Goal: Task Accomplishment & Management: Manage account settings

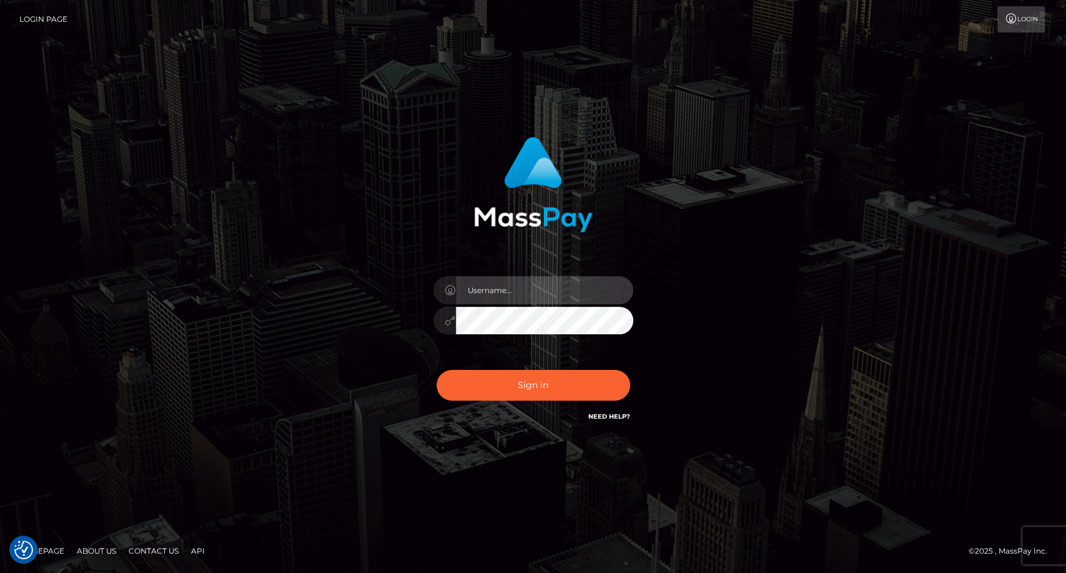
type input "carolina"
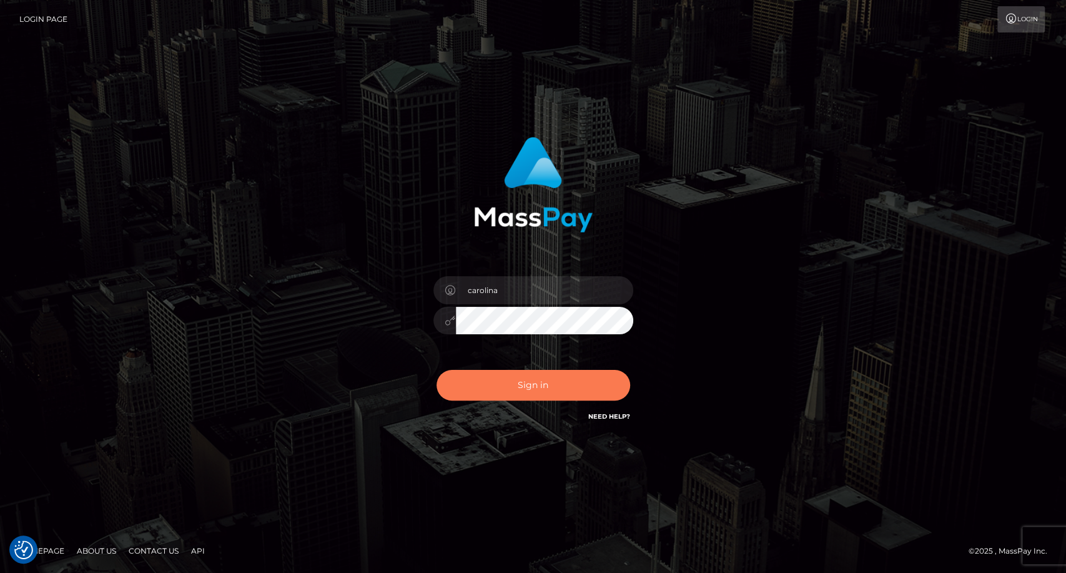
click at [548, 373] on button "Sign in" at bounding box center [534, 385] width 194 height 31
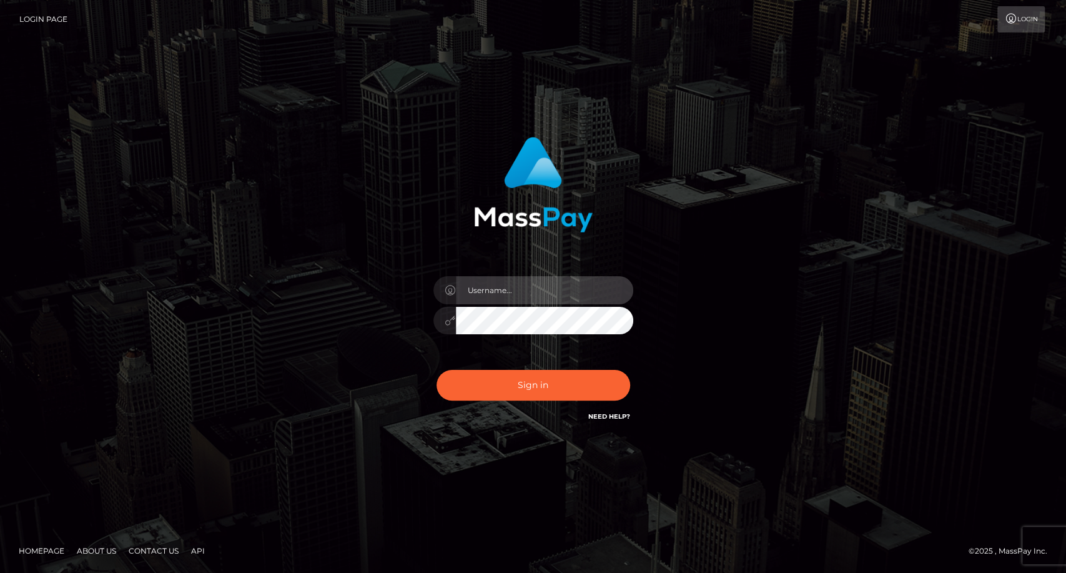
type input "carolina"
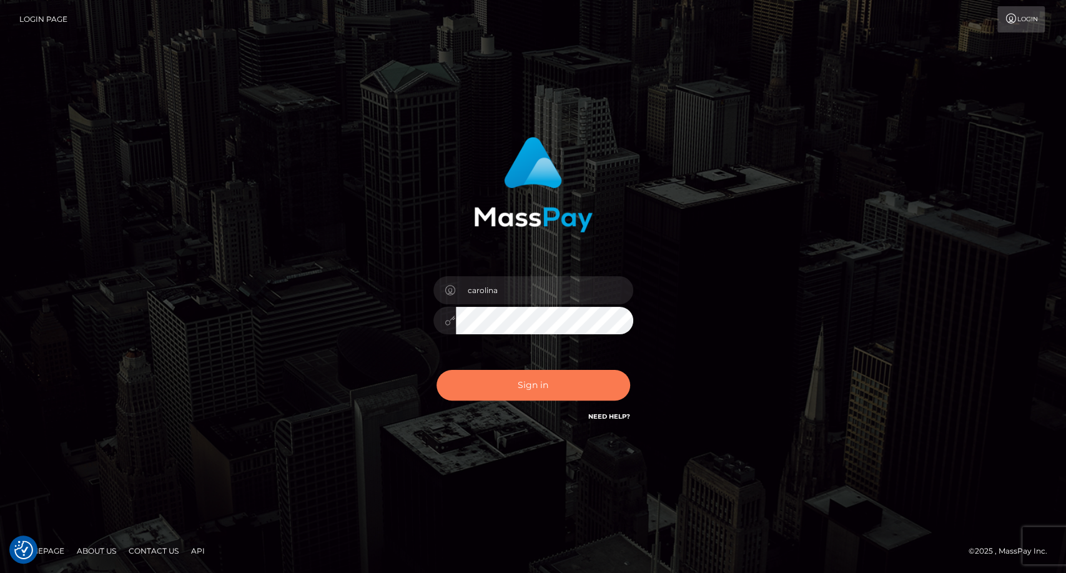
click at [541, 384] on button "Sign in" at bounding box center [534, 385] width 194 height 31
